Goal: Information Seeking & Learning: Learn about a topic

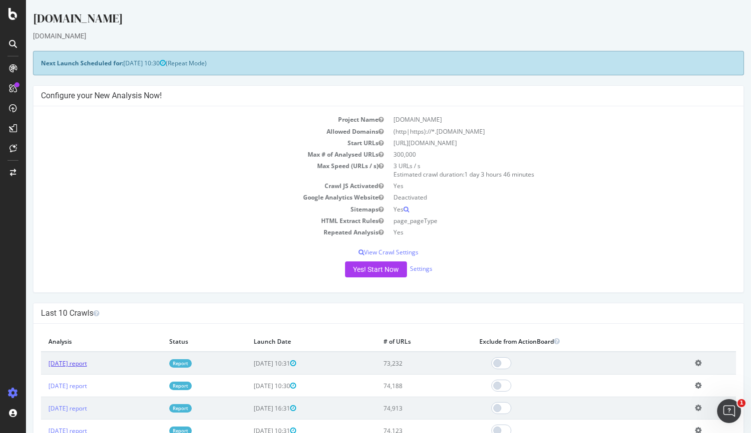
click at [87, 364] on link "2025 Sep. 5th report" at bounding box center [67, 363] width 38 height 8
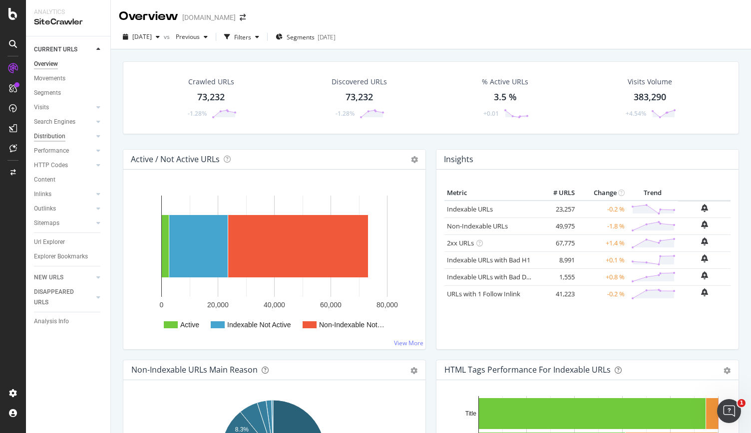
click at [58, 135] on div "Distribution" at bounding box center [49, 136] width 31 height 10
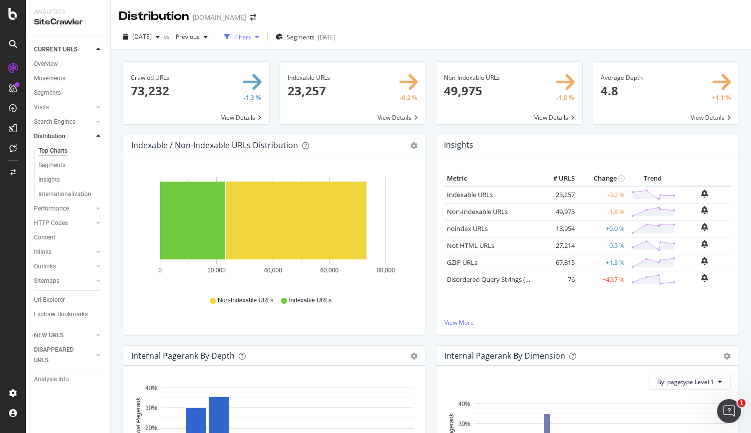
click at [255, 41] on div "Filters" at bounding box center [241, 36] width 43 height 15
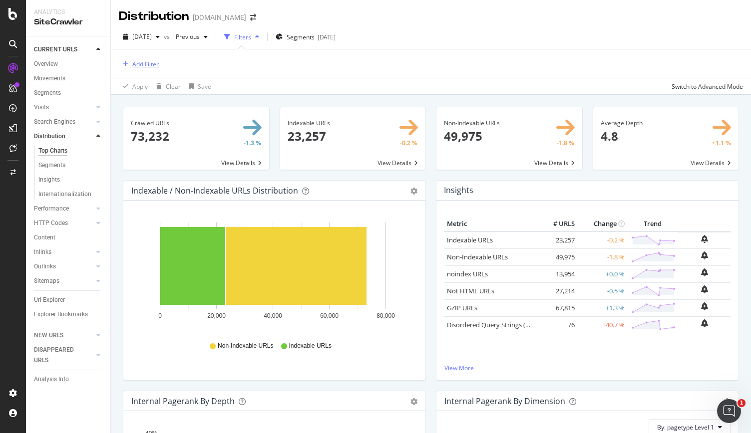
click at [132, 64] on div "Add Filter" at bounding box center [145, 64] width 26 height 8
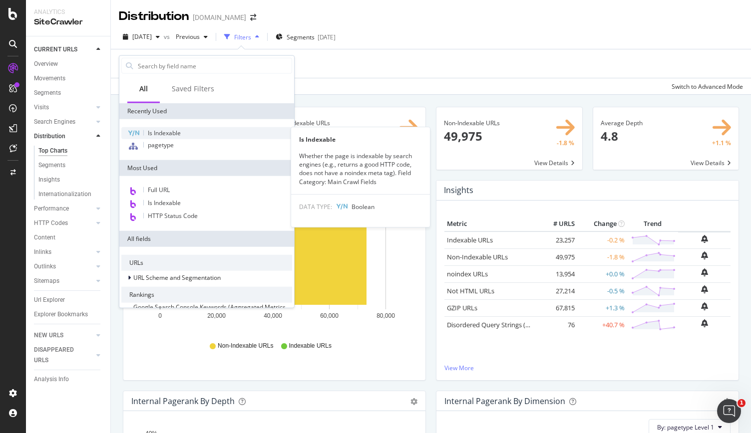
click at [157, 135] on span "Is Indexable" at bounding box center [164, 133] width 33 height 8
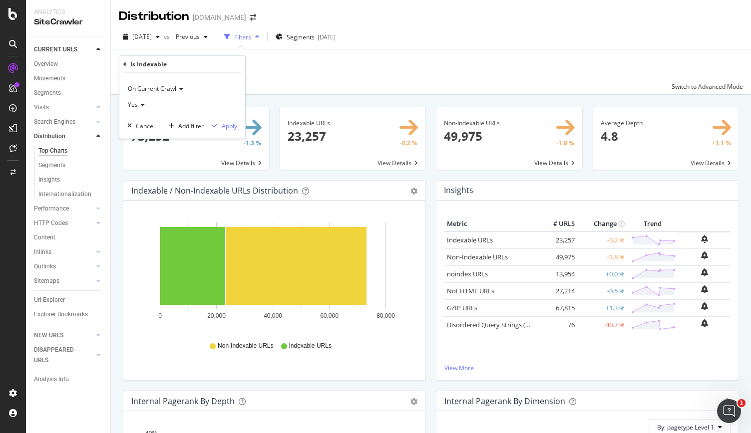
click at [447, 66] on div "Add Filter" at bounding box center [431, 63] width 624 height 28
click at [150, 61] on div "Add Filter" at bounding box center [145, 64] width 26 height 8
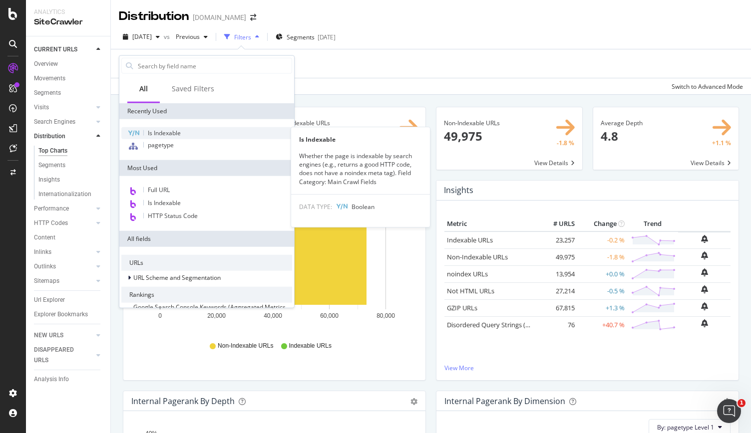
click at [160, 134] on span "Is Indexable" at bounding box center [164, 133] width 33 height 8
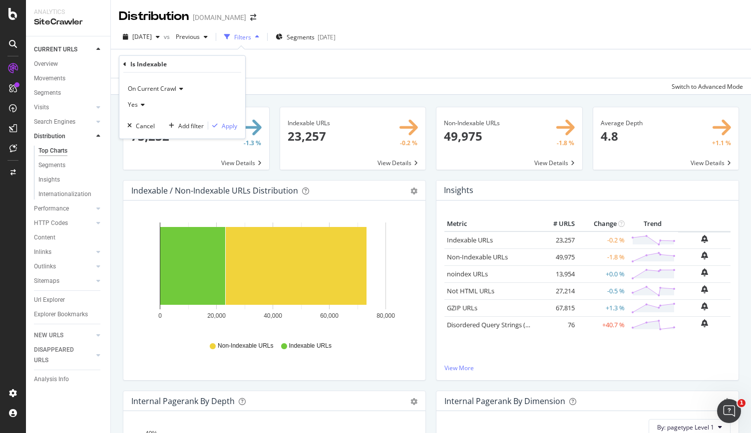
click at [224, 119] on div "On Current Crawl Yes Cancel Add filter Apply" at bounding box center [182, 106] width 126 height 66
click at [220, 123] on div "button" at bounding box center [214, 126] width 13 height 6
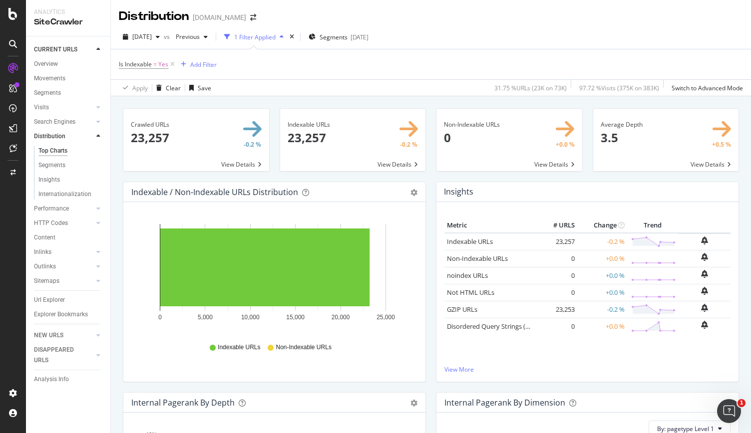
click at [219, 20] on div "[DOMAIN_NAME]" at bounding box center [219, 17] width 53 height 10
click at [256, 20] on icon "arrow-right-arrow-left" at bounding box center [253, 17] width 6 height 7
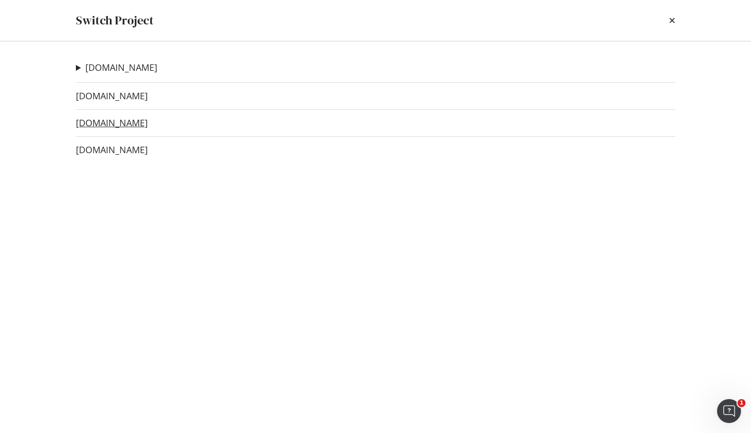
click at [136, 124] on link "www.carwow.es" at bounding box center [112, 123] width 72 height 10
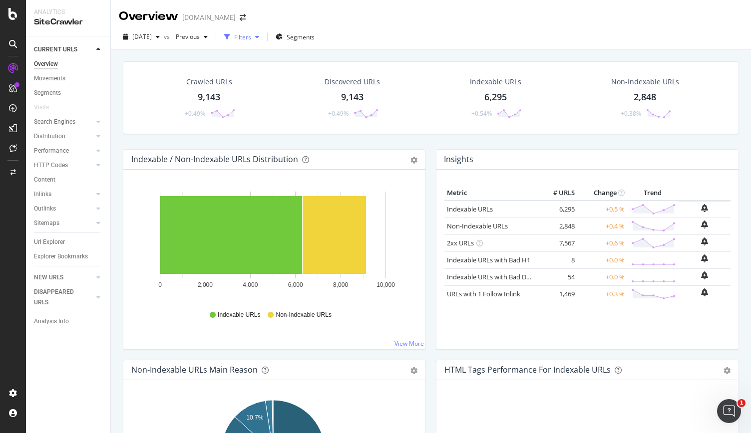
click at [251, 35] on div "Filters" at bounding box center [242, 37] width 17 height 8
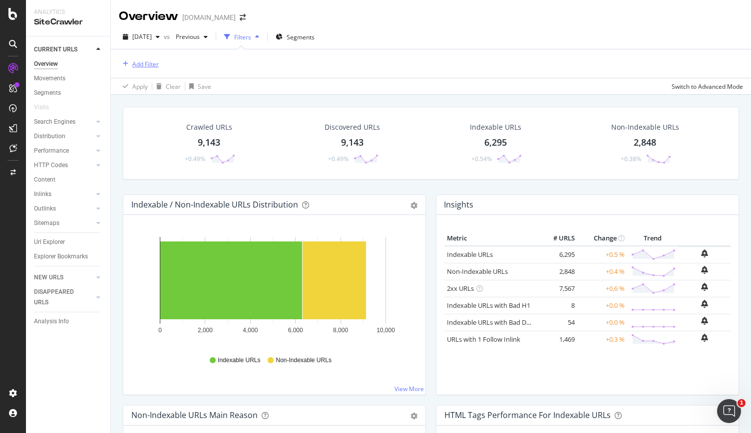
click at [134, 63] on div "Add Filter" at bounding box center [145, 64] width 26 height 8
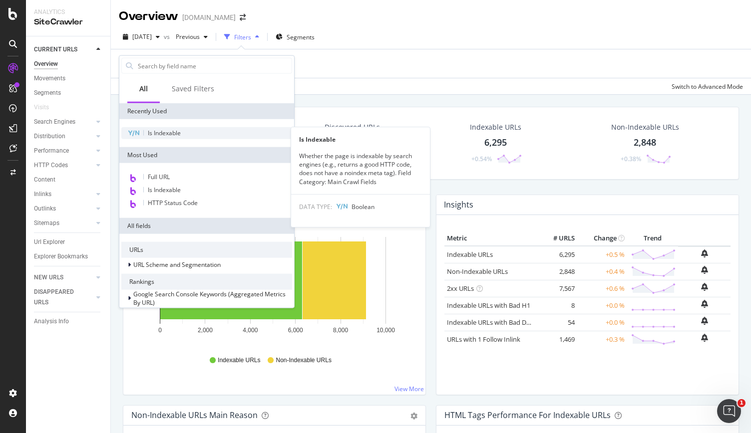
click at [156, 132] on span "Is Indexable" at bounding box center [164, 133] width 33 height 8
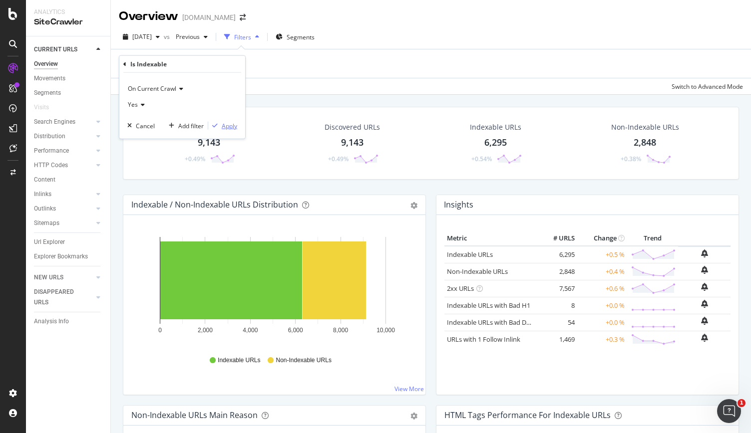
click at [225, 123] on div "Apply" at bounding box center [229, 125] width 15 height 8
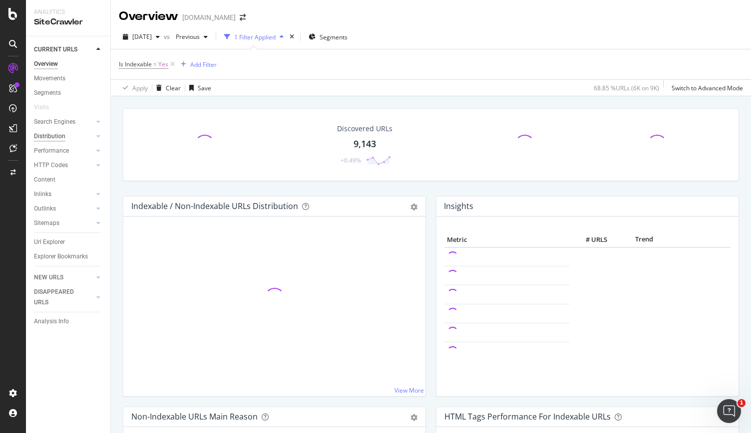
click at [55, 134] on div "Distribution" at bounding box center [49, 136] width 31 height 10
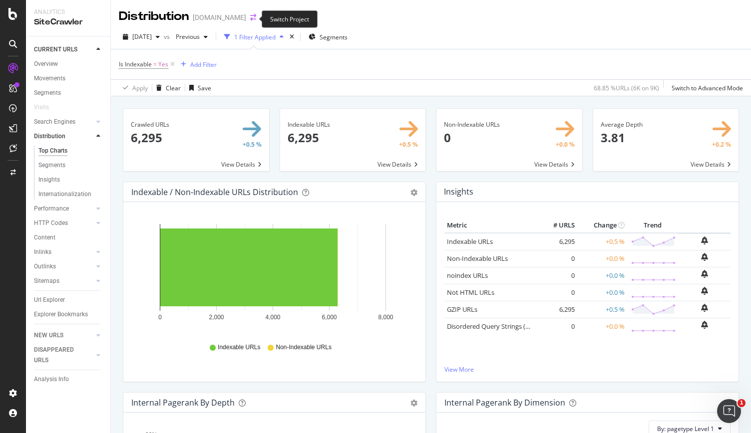
click at [253, 19] on icon "arrow-right-arrow-left" at bounding box center [253, 17] width 6 height 7
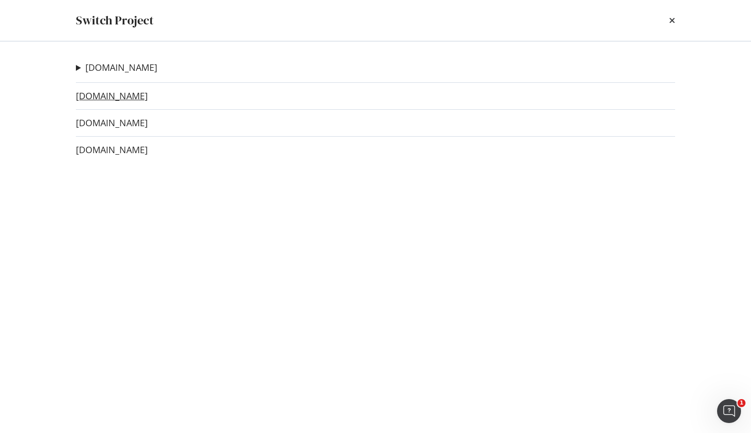
click at [133, 91] on link "www.carwow.de" at bounding box center [112, 96] width 72 height 10
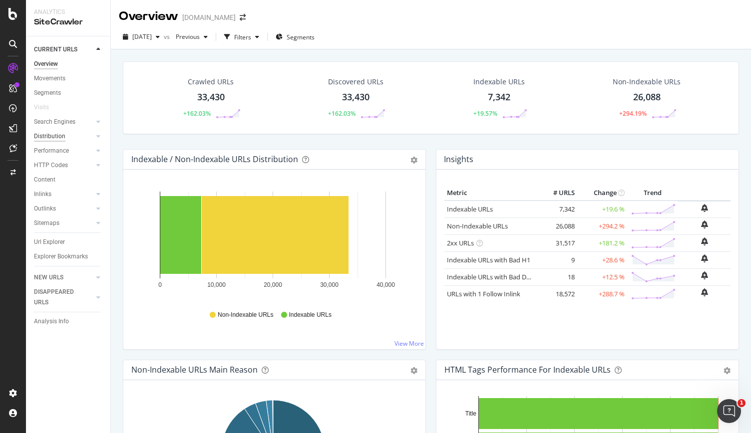
click at [50, 138] on div "Distribution" at bounding box center [49, 136] width 31 height 10
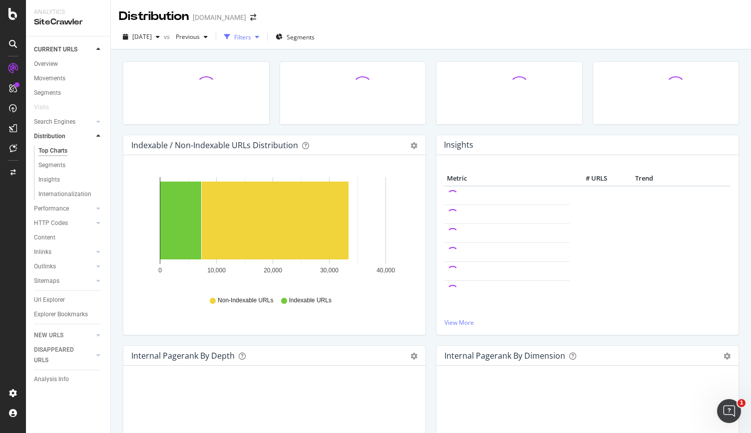
click at [259, 35] on icon "button" at bounding box center [257, 37] width 4 height 6
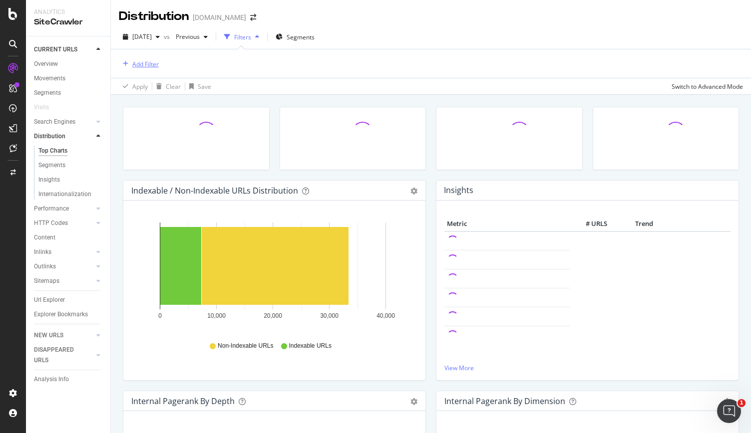
click at [138, 63] on div "Add Filter" at bounding box center [145, 64] width 26 height 8
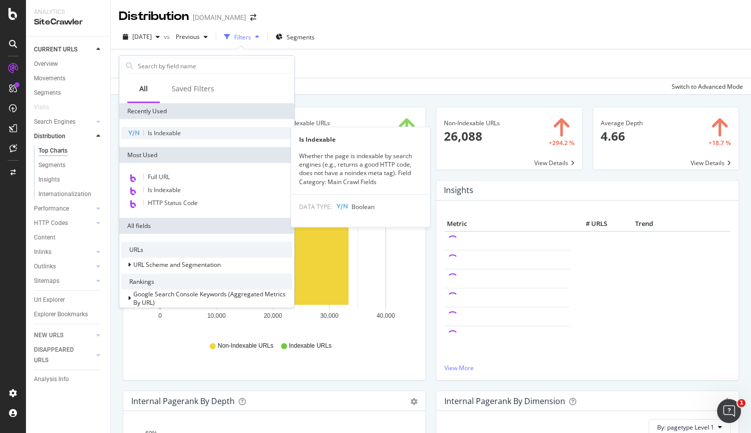
click at [131, 130] on icon at bounding box center [133, 133] width 11 height 6
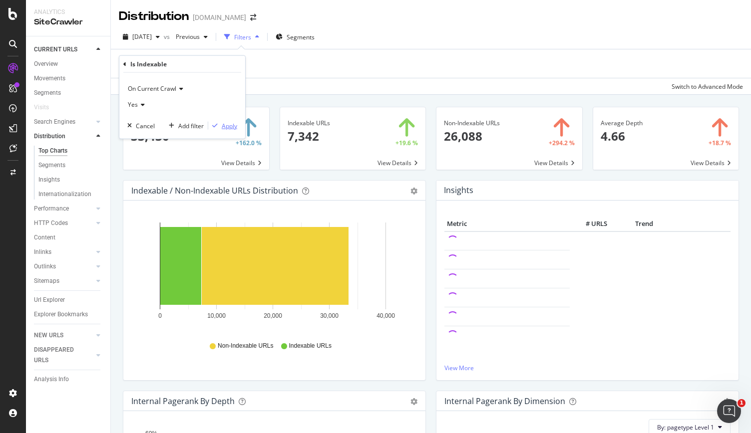
click at [221, 123] on div "button" at bounding box center [214, 126] width 13 height 6
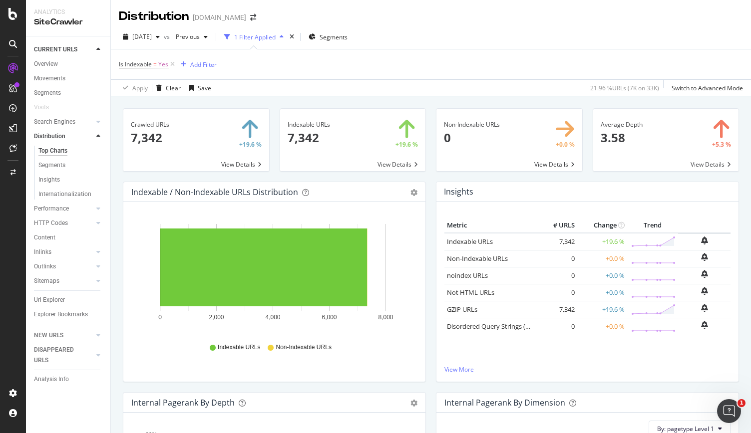
click at [679, 164] on span at bounding box center [666, 140] width 146 height 62
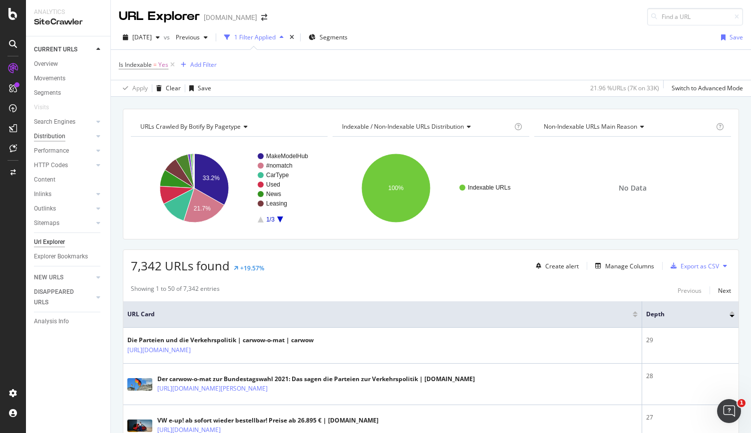
click at [37, 137] on div "Distribution" at bounding box center [49, 136] width 31 height 10
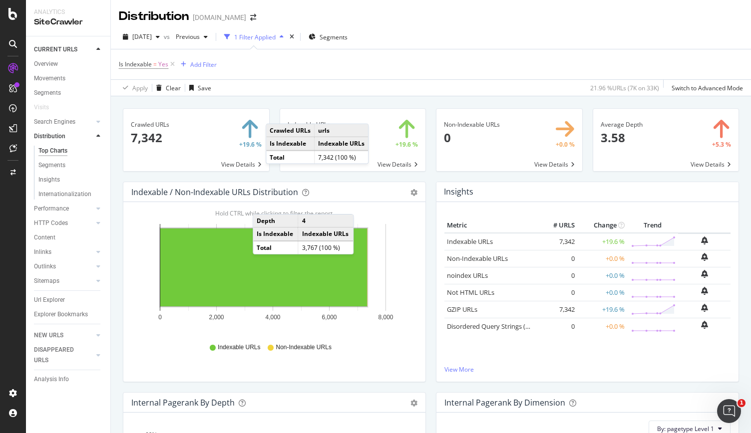
click at [247, 15] on span at bounding box center [253, 17] width 14 height 7
click at [251, 15] on icon "arrow-right-arrow-left" at bounding box center [253, 17] width 6 height 7
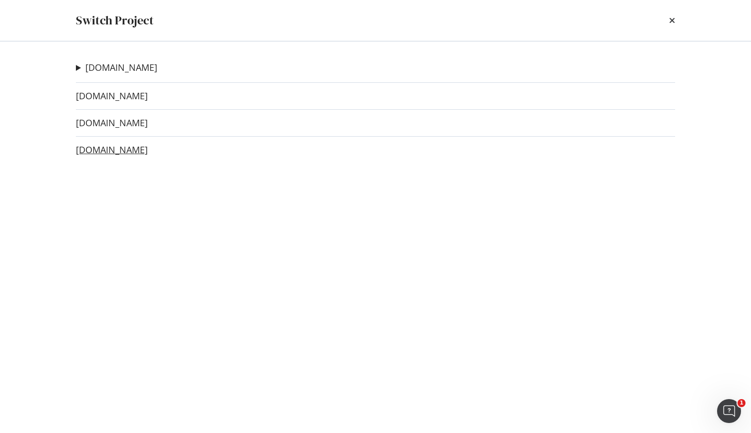
click at [118, 146] on link "[DOMAIN_NAME]" at bounding box center [112, 150] width 72 height 10
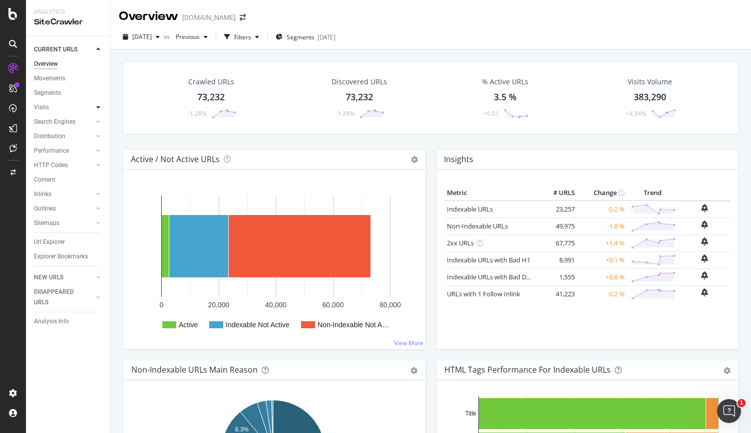
click at [99, 108] on icon at bounding box center [98, 107] width 4 height 6
click at [93, 221] on div at bounding box center [88, 223] width 10 height 10
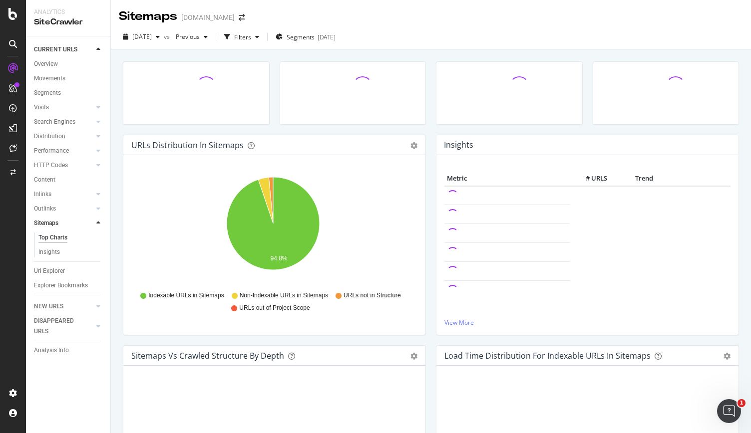
click at [93, 221] on div at bounding box center [88, 223] width 10 height 10
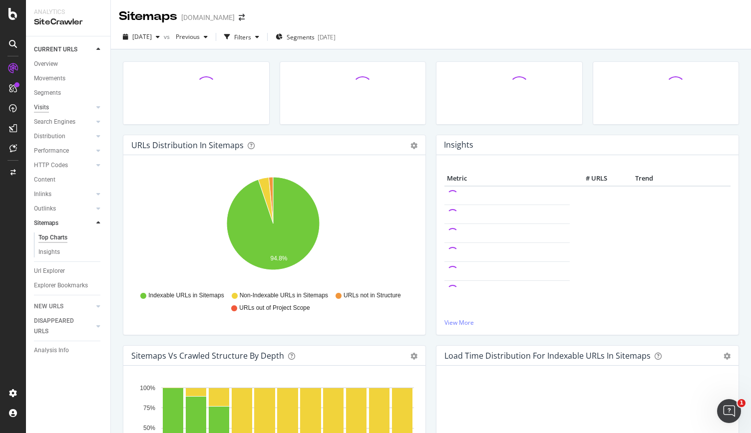
click at [39, 107] on div "Visits" at bounding box center [41, 107] width 15 height 10
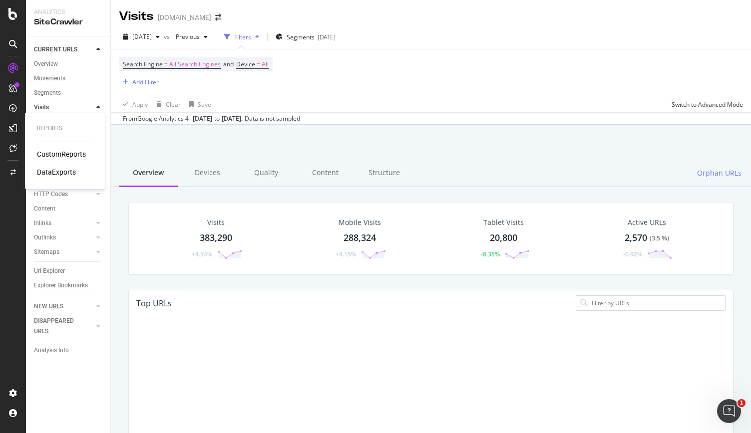
click at [58, 152] on div "CustomReports" at bounding box center [61, 154] width 49 height 10
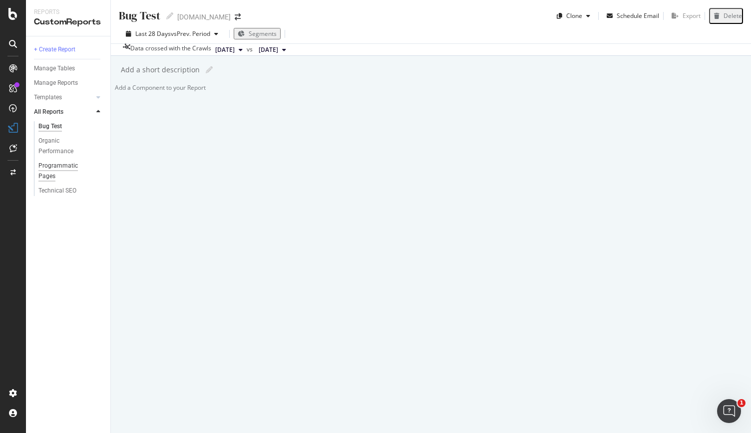
click at [50, 162] on div "Programmatic Pages" at bounding box center [65, 171] width 55 height 21
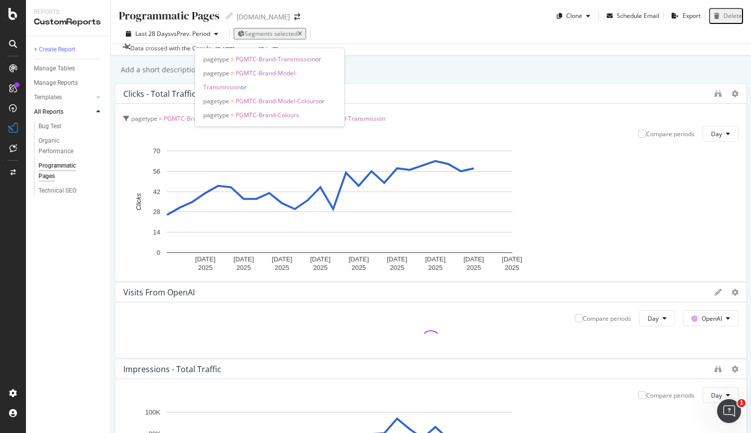
click at [271, 38] on span "Segments selected" at bounding box center [271, 33] width 53 height 8
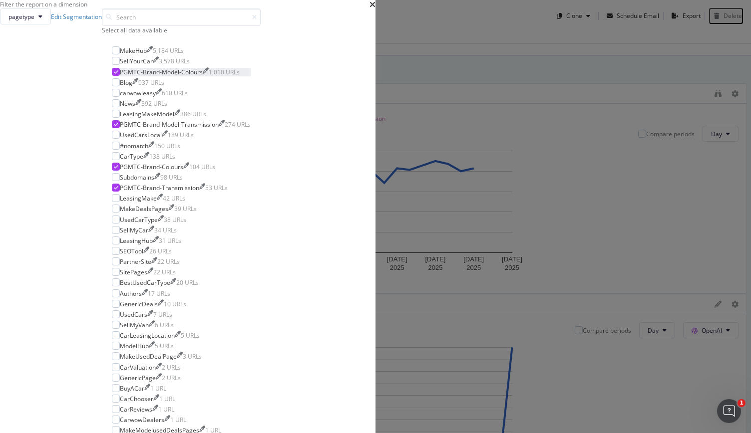
click at [118, 74] on icon "modal" at bounding box center [116, 71] width 4 height 5
click at [118, 169] on icon "modal" at bounding box center [116, 166] width 4 height 5
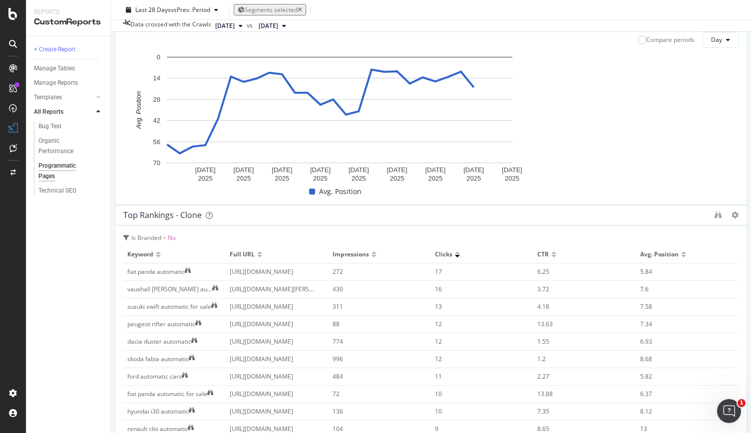
scroll to position [2545, 0]
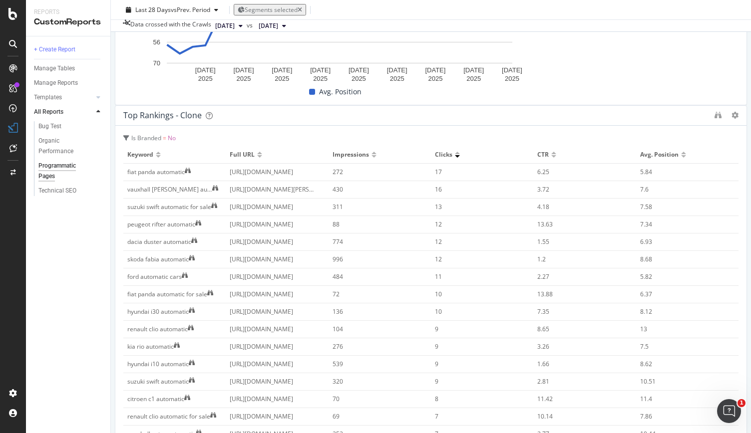
click at [549, 191] on span "Week" at bounding box center [549, 195] width 18 height 9
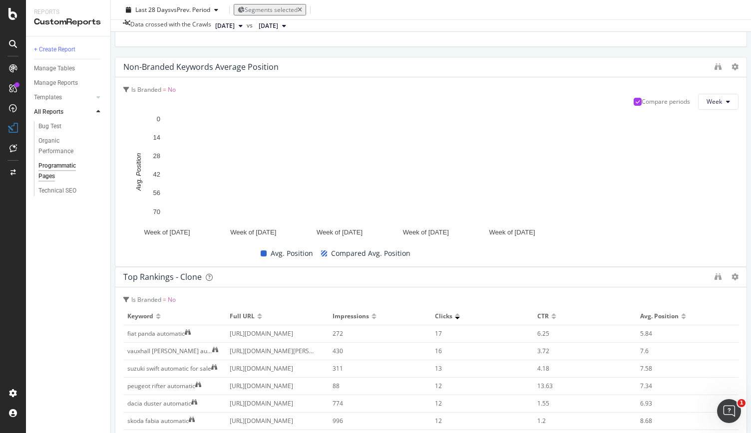
scroll to position [2445, 0]
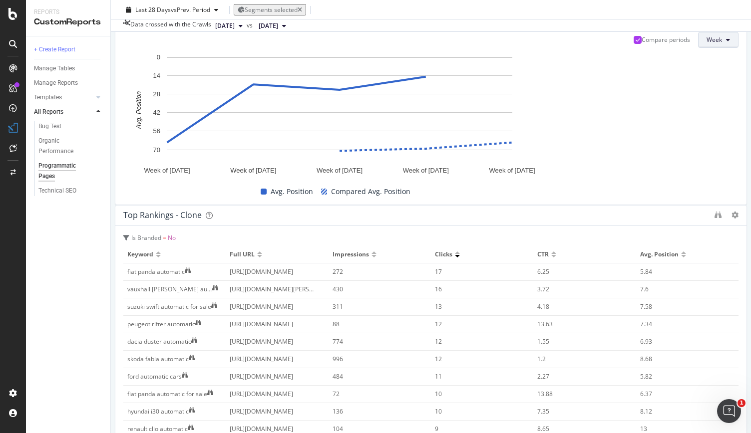
click at [698, 48] on button "Week" at bounding box center [718, 40] width 40 height 16
click at [537, 280] on span "Day" at bounding box center [544, 276] width 18 height 9
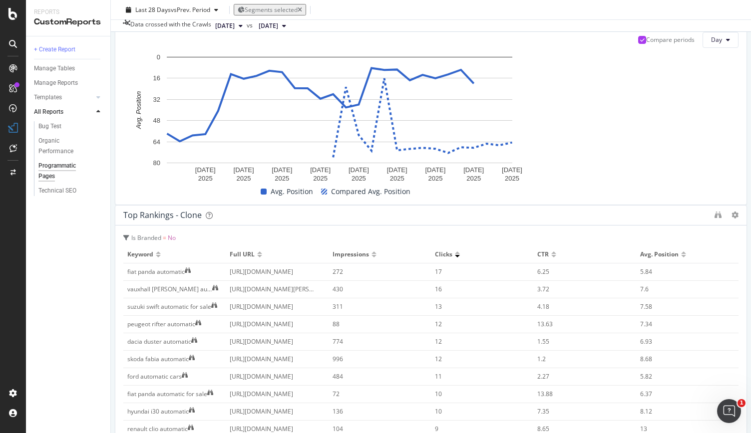
click at [640, 42] on icon at bounding box center [642, 39] width 4 height 5
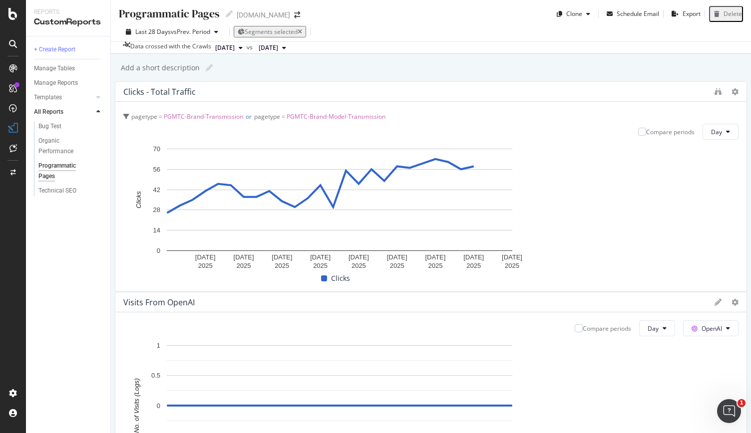
scroll to position [0, 0]
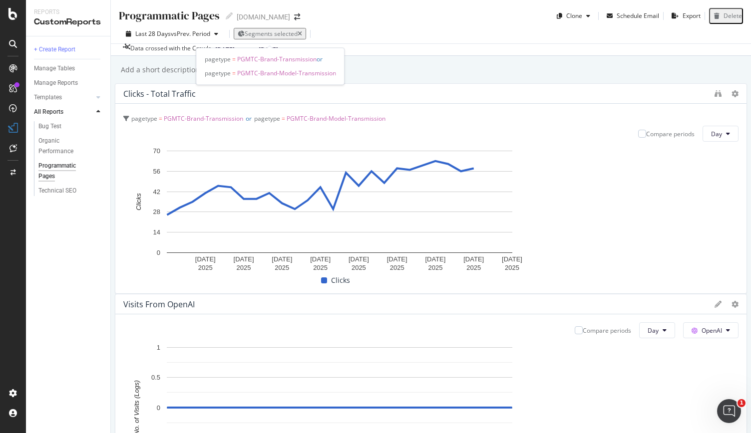
click at [242, 32] on div "Segments selected" at bounding box center [270, 33] width 64 height 8
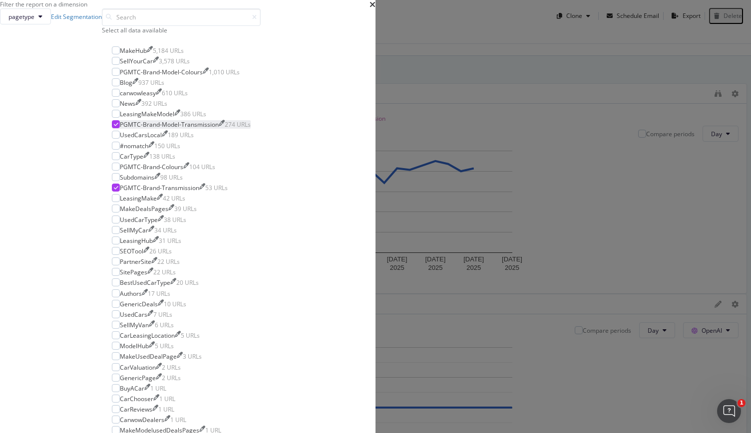
click at [118, 127] on icon "modal" at bounding box center [116, 124] width 4 height 5
click at [120, 192] on div "modal" at bounding box center [116, 188] width 8 height 8
click at [120, 76] on div "modal" at bounding box center [116, 72] width 8 height 8
click at [120, 171] on div "modal" at bounding box center [116, 167] width 8 height 8
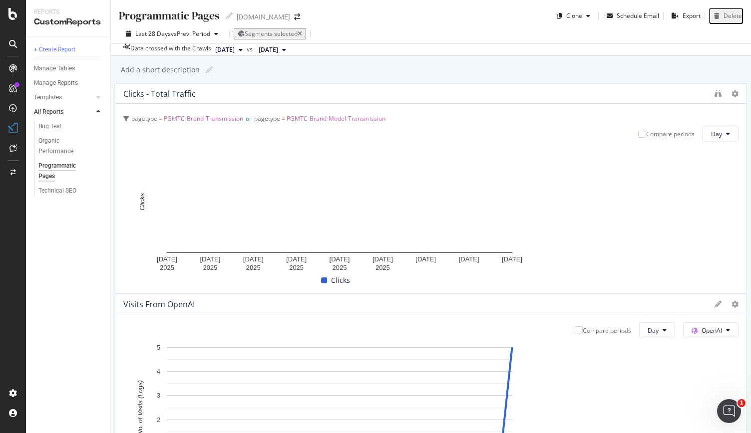
click at [469, 184] on rect "A chart." at bounding box center [339, 202] width 345 height 102
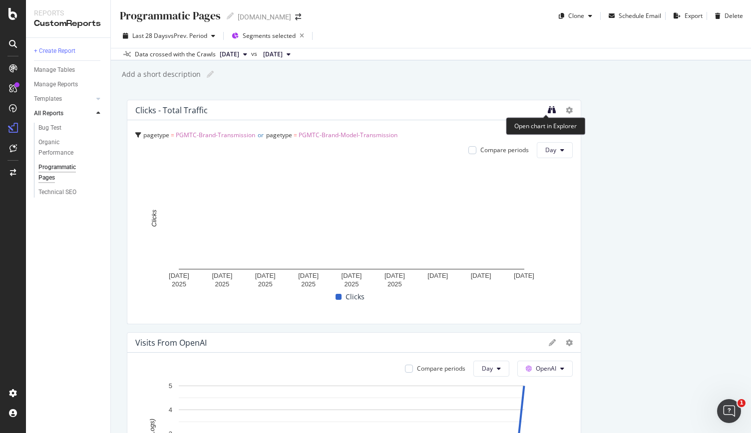
click at [547, 110] on icon "binoculars" at bounding box center [551, 110] width 8 height 8
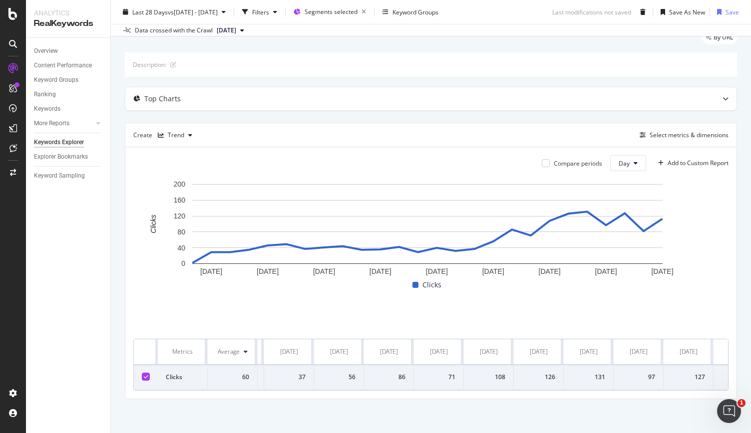
scroll to position [0, 934]
